Goal: Transaction & Acquisition: Purchase product/service

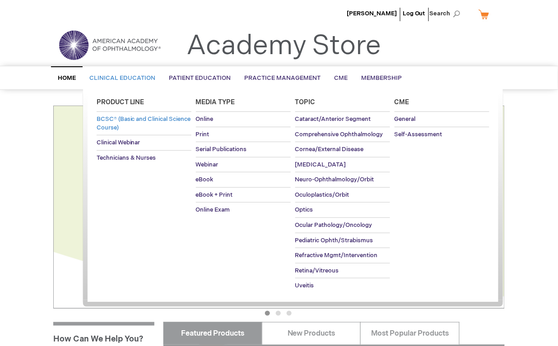
type input "MJTsang"
click at [134, 122] on span "BCSC® (Basic and Clinical Science Course)" at bounding box center [144, 124] width 94 height 16
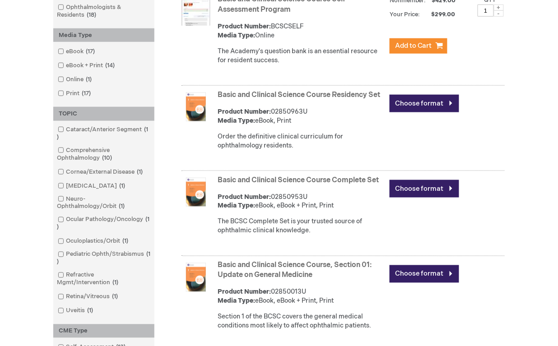
scroll to position [252, 0]
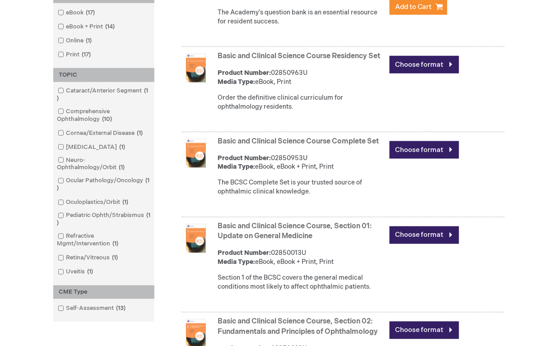
type input "MJTsang"
click at [270, 146] on link "Basic and Clinical Science Course Complete Set" at bounding box center [298, 141] width 161 height 9
